Goal: Use online tool/utility: Utilize a website feature to perform a specific function

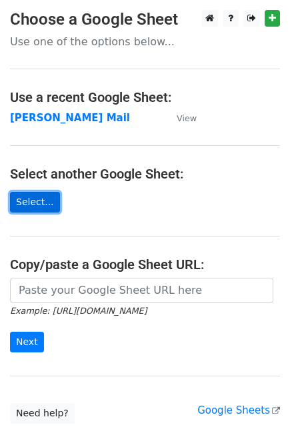
click at [40, 203] on link "Select..." at bounding box center [35, 202] width 50 height 21
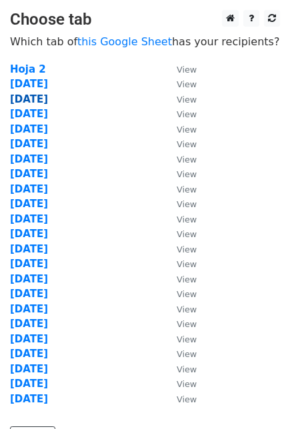
click at [27, 101] on strong "[DATE]" at bounding box center [29, 99] width 38 height 12
click at [27, 102] on strong "[DATE]" at bounding box center [29, 99] width 38 height 12
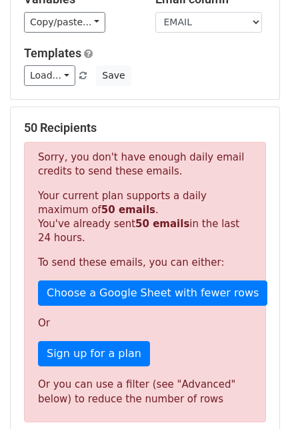
scroll to position [74, 0]
